Goal: Task Accomplishment & Management: Manage account settings

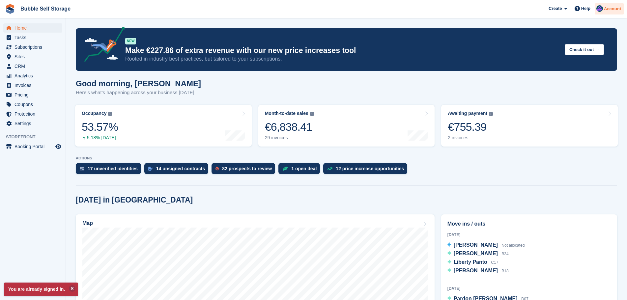
click at [615, 9] on span "Account" at bounding box center [612, 9] width 17 height 7
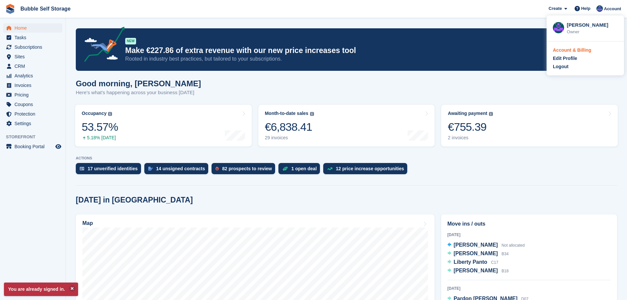
click at [575, 52] on div "Account & Billing" at bounding box center [572, 50] width 39 height 7
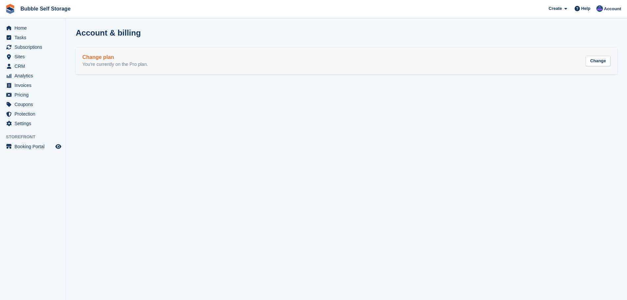
click at [103, 55] on h2 "Change plan" at bounding box center [115, 57] width 66 height 6
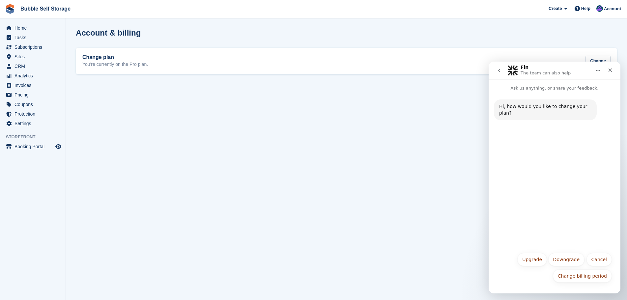
click at [409, 46] on section "Account & billing Change plan You're currently on the Pro plan. Change" at bounding box center [346, 150] width 561 height 300
click at [419, 26] on section "Account & billing Change plan You're currently on the Pro plan. Change" at bounding box center [346, 150] width 561 height 300
click at [610, 70] on icon "Close" at bounding box center [611, 71] width 4 height 4
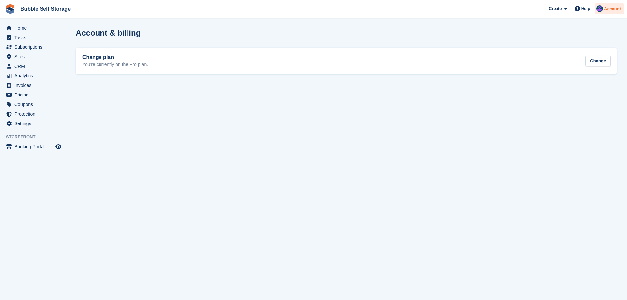
click at [610, 8] on span "Account" at bounding box center [612, 9] width 17 height 7
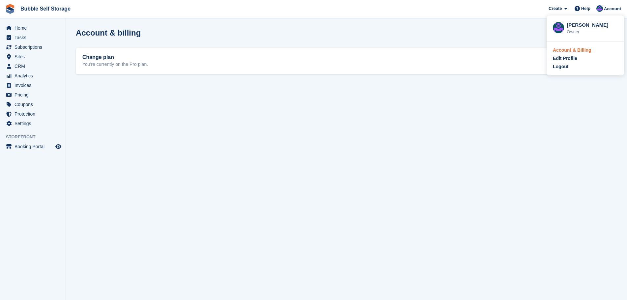
click at [561, 52] on div "Account & Billing" at bounding box center [572, 50] width 39 height 7
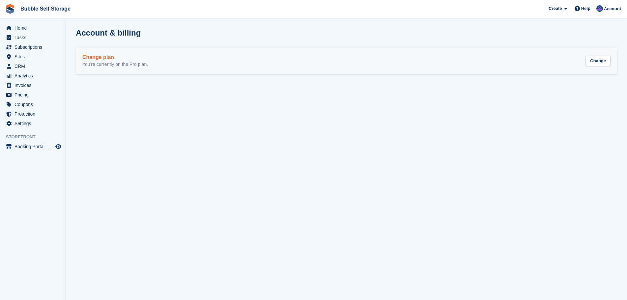
click at [111, 56] on h2 "Change plan" at bounding box center [115, 57] width 66 height 6
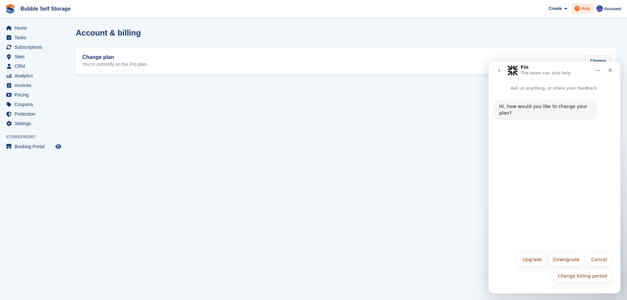
click at [585, 13] on div "Help" at bounding box center [583, 8] width 22 height 11
click at [610, 71] on icon "Close" at bounding box center [611, 71] width 4 height 4
